Goal: Task Accomplishment & Management: Complete application form

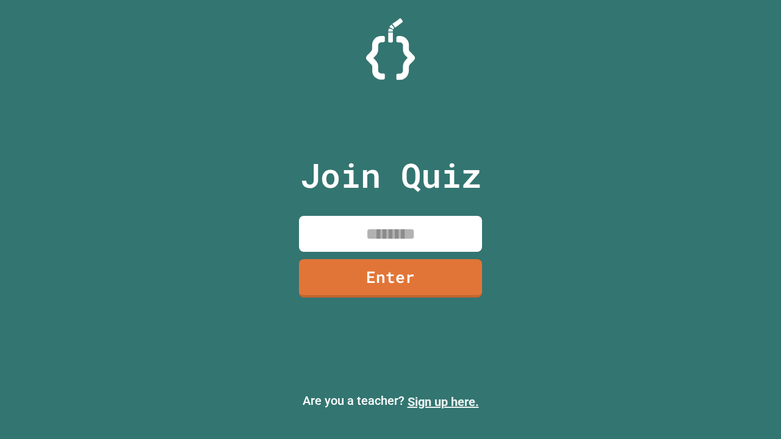
click at [443, 402] on link "Sign up here." at bounding box center [442, 402] width 71 height 15
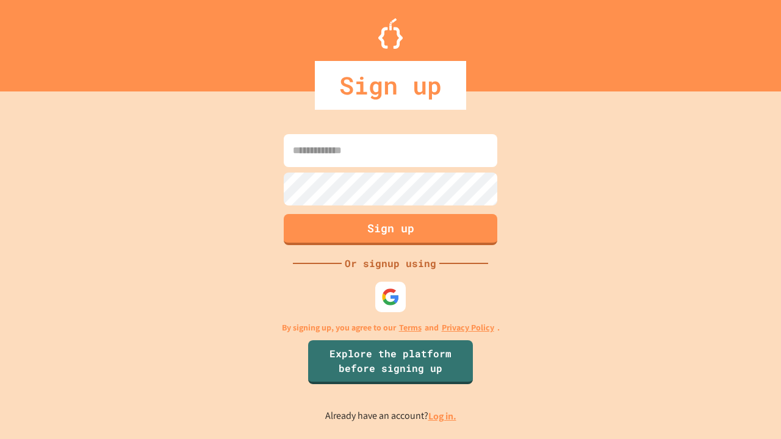
click at [443, 416] on link "Log in." at bounding box center [442, 416] width 28 height 13
